Goal: Download file/media

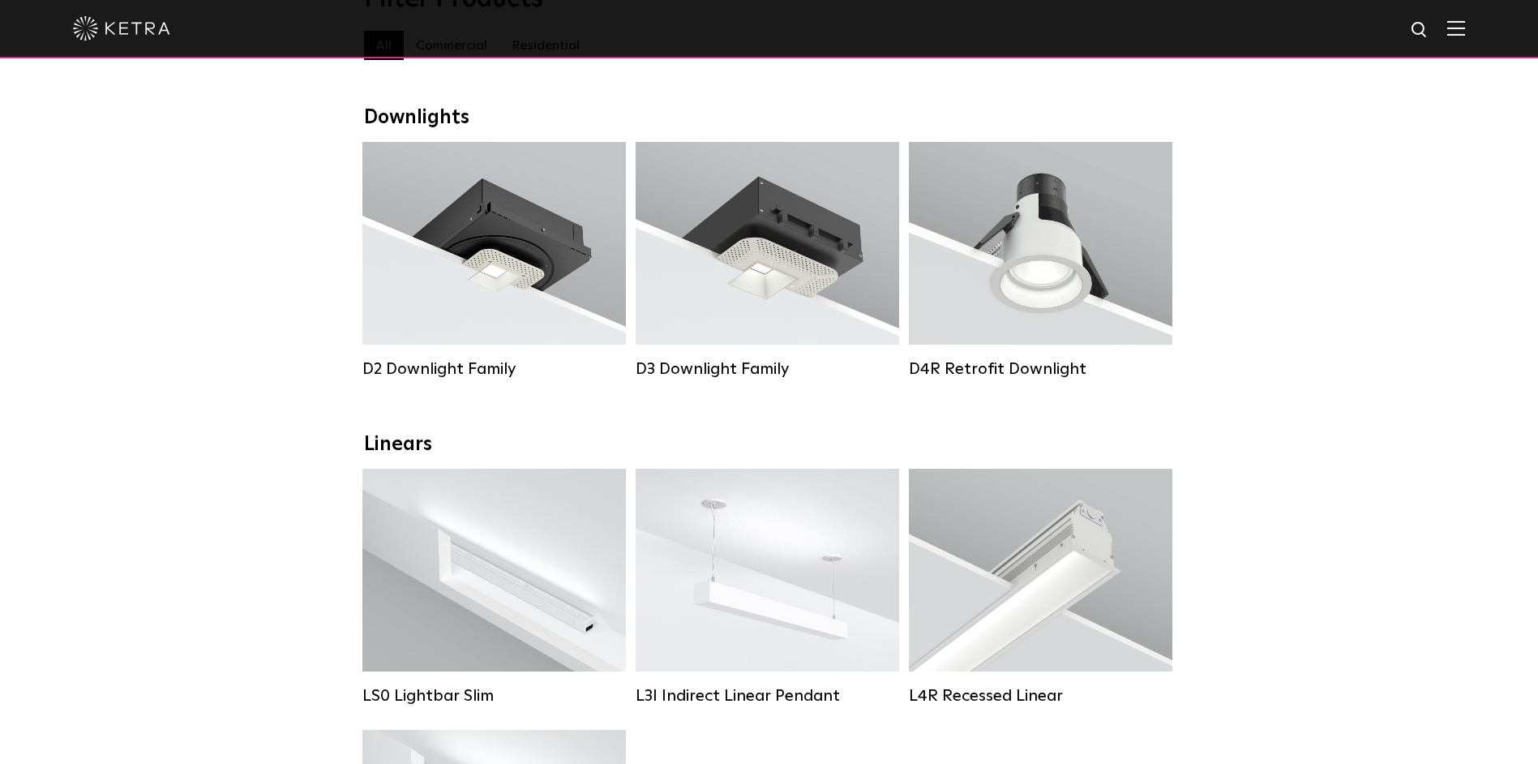
scroll to position [324, 0]
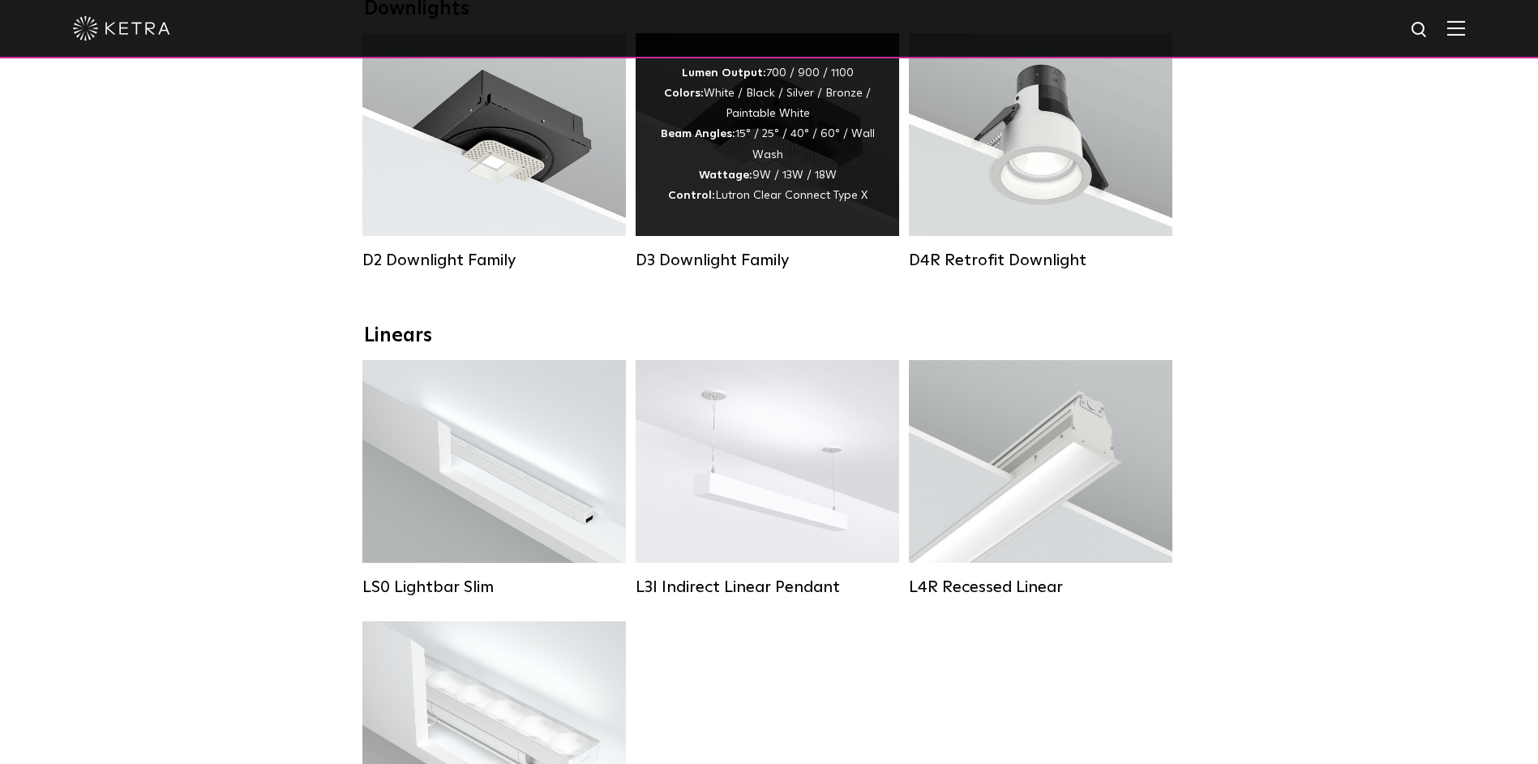
click at [696, 151] on div "Lumen Output: 700 / 900 / 1100 Colors: White / Black / Silver / Bronze / Painta…" at bounding box center [767, 134] width 215 height 143
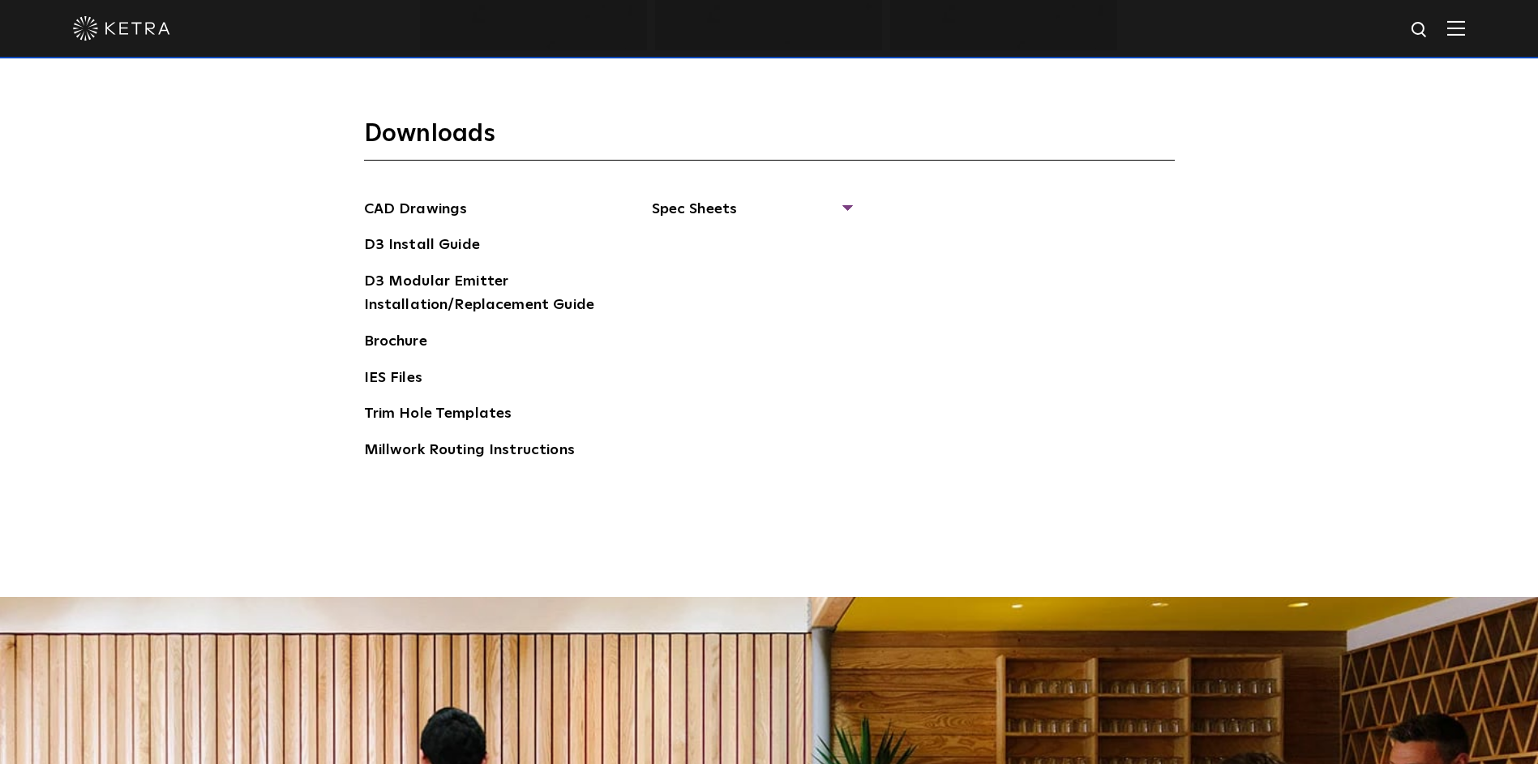
scroll to position [2594, 0]
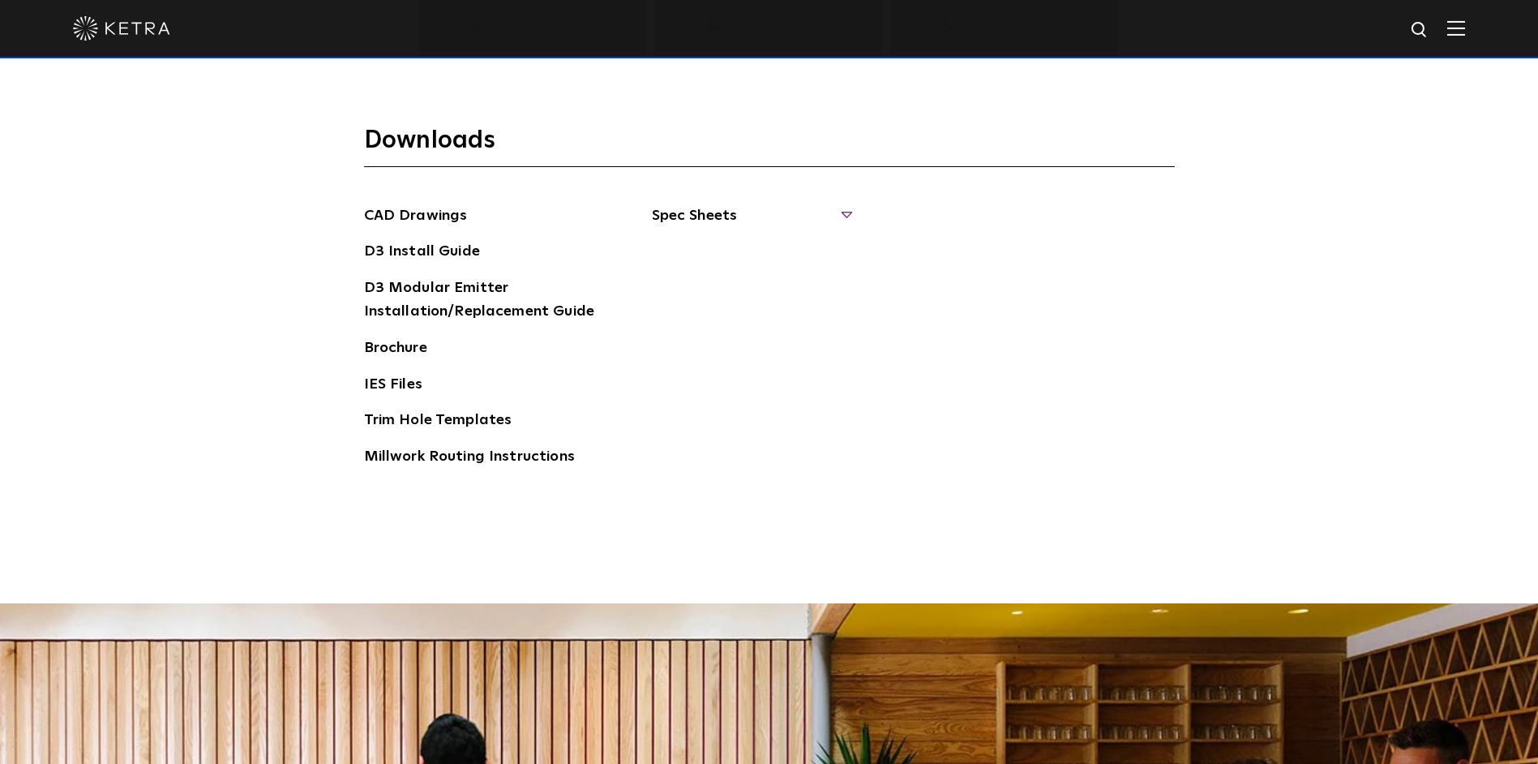
click at [838, 213] on span "Spec Sheets" at bounding box center [751, 222] width 199 height 36
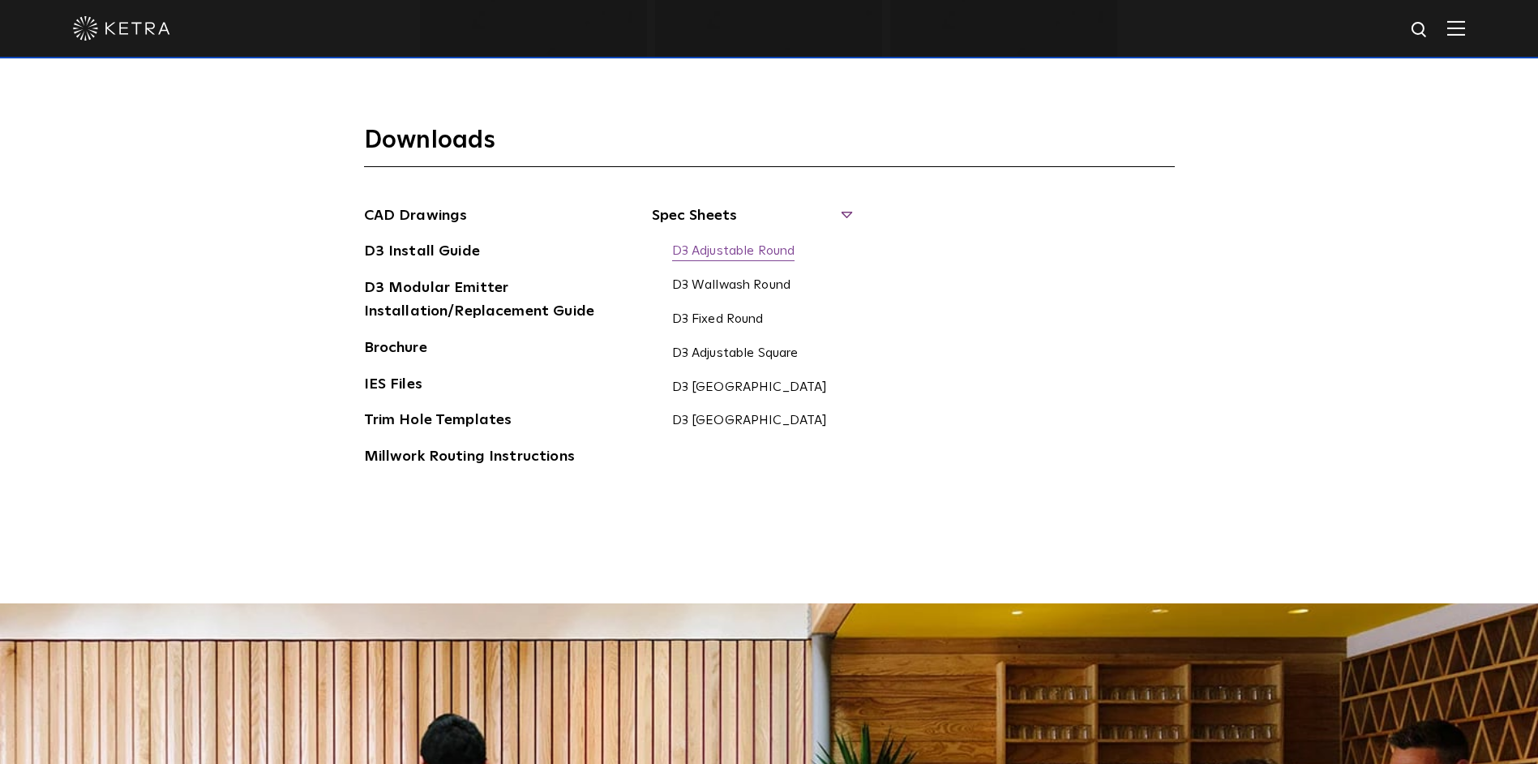
click at [726, 247] on link "D3 Adjustable Round" at bounding box center [733, 252] width 123 height 18
